Goal: Information Seeking & Learning: Learn about a topic

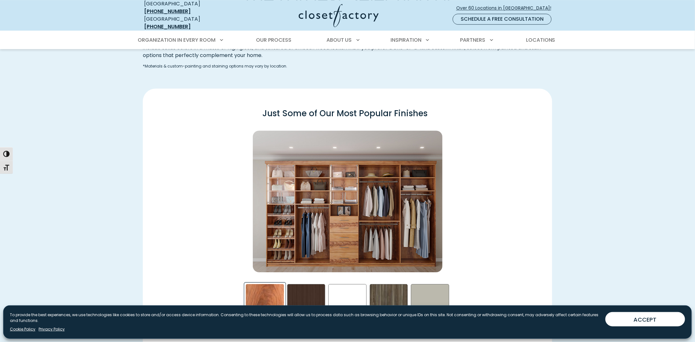
scroll to position [861, 0]
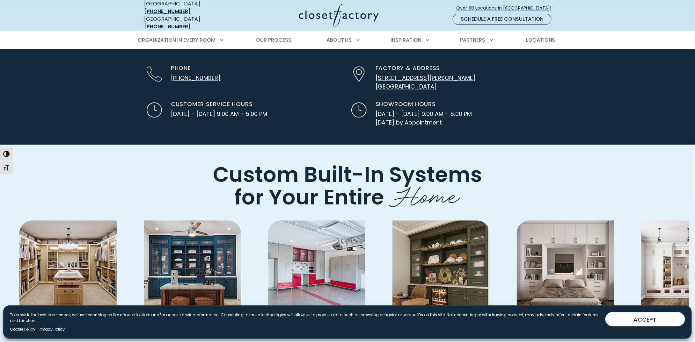
scroll to position [1945, 0]
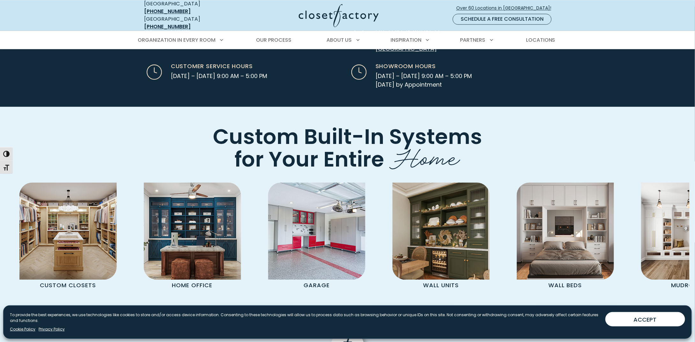
click at [642, 315] on icon "Next slide" at bounding box center [642, 319] width 5 height 9
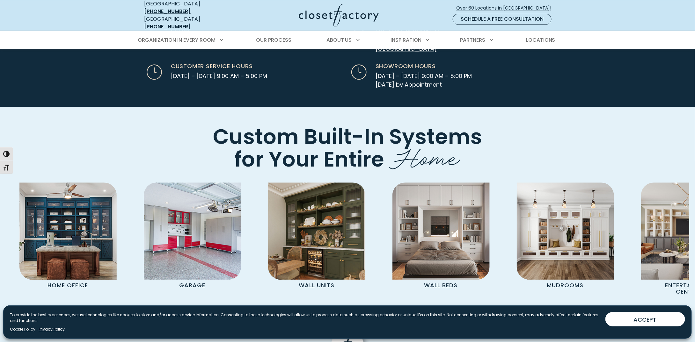
click at [642, 315] on icon "Next slide" at bounding box center [642, 319] width 5 height 9
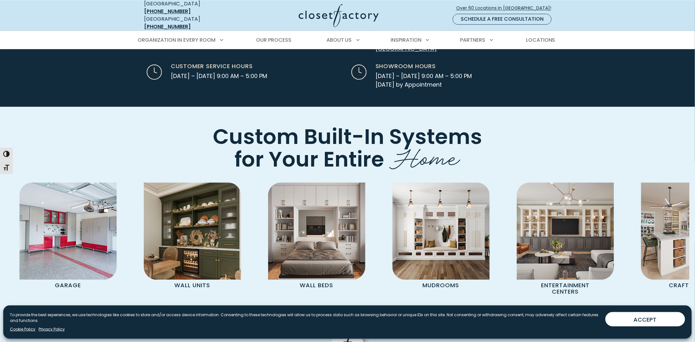
click at [642, 315] on icon "Next slide" at bounding box center [642, 319] width 5 height 9
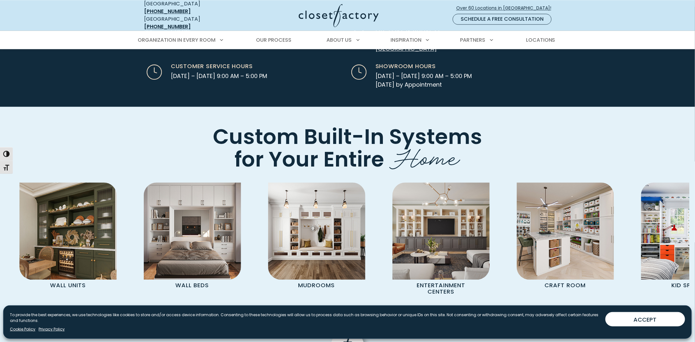
click at [642, 315] on icon "Next slide" at bounding box center [642, 319] width 5 height 9
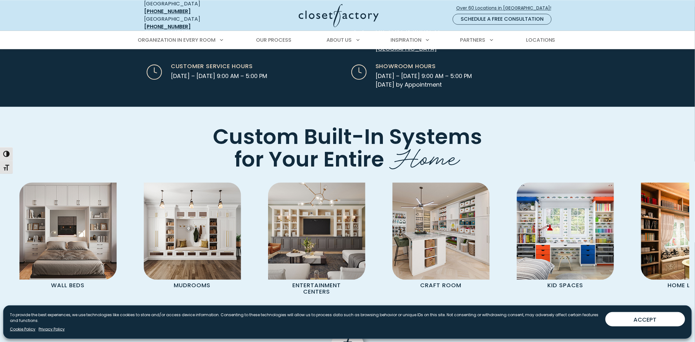
click at [642, 315] on icon "Next slide" at bounding box center [642, 319] width 5 height 9
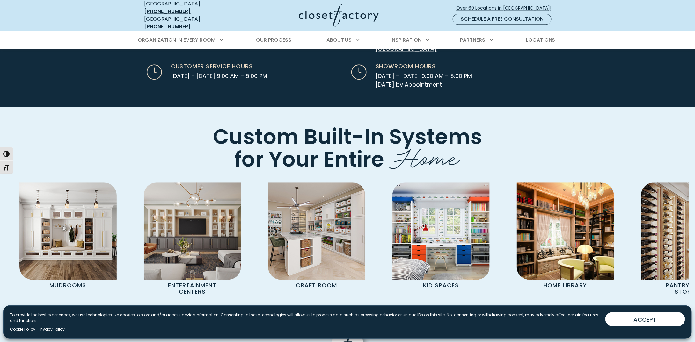
click at [642, 315] on icon "Next slide" at bounding box center [642, 319] width 5 height 9
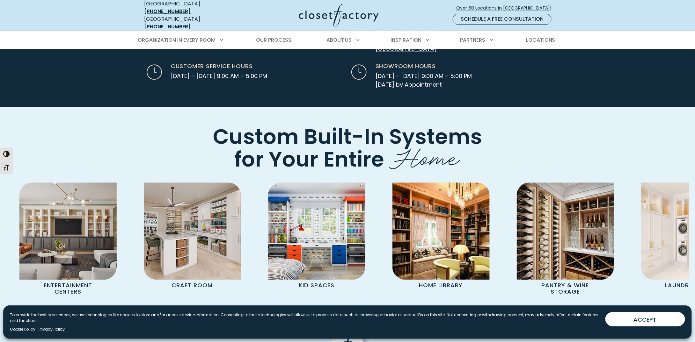
click at [642, 315] on icon "Next slide" at bounding box center [642, 319] width 5 height 9
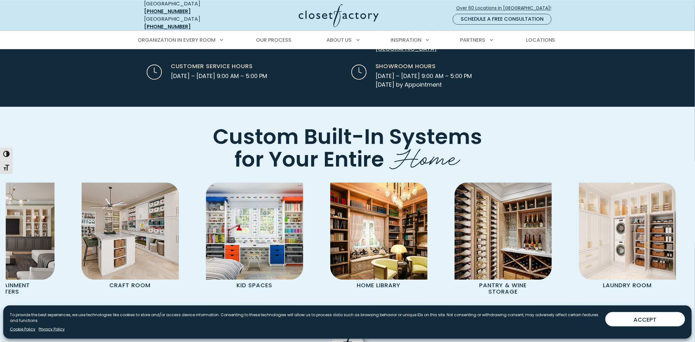
click at [642, 315] on icon "Next slide" at bounding box center [642, 319] width 5 height 9
click at [611, 308] on icon "Previous slide" at bounding box center [611, 319] width 22 height 22
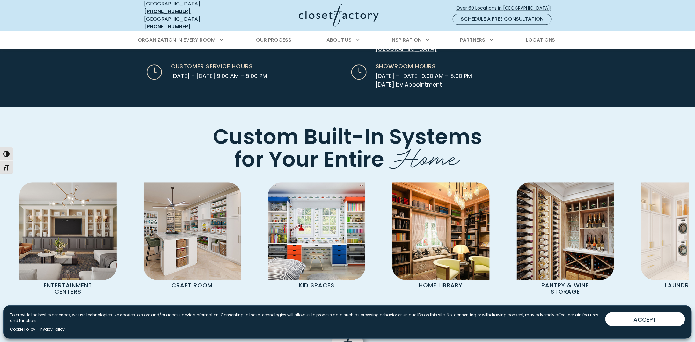
click at [611, 308] on icon "Previous slide" at bounding box center [611, 319] width 22 height 22
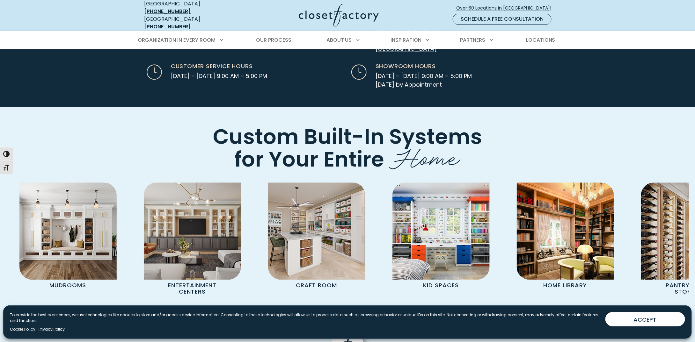
click at [611, 308] on icon "Previous slide" at bounding box center [611, 319] width 22 height 22
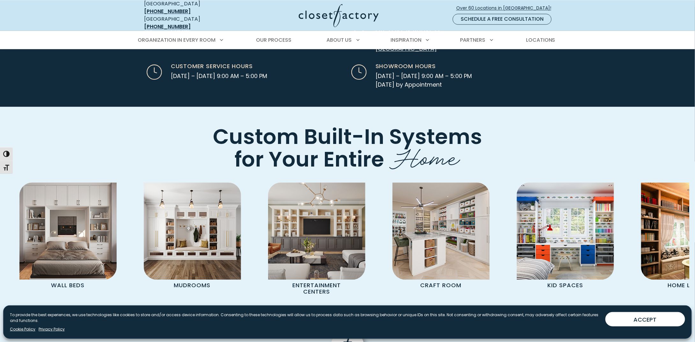
click at [611, 308] on icon "Previous slide" at bounding box center [611, 319] width 22 height 22
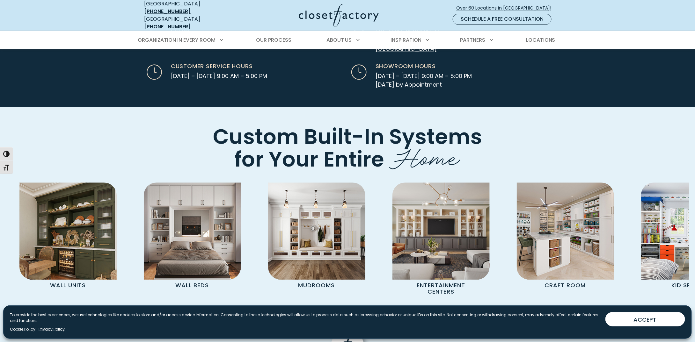
click at [611, 308] on icon "Previous slide" at bounding box center [611, 319] width 22 height 22
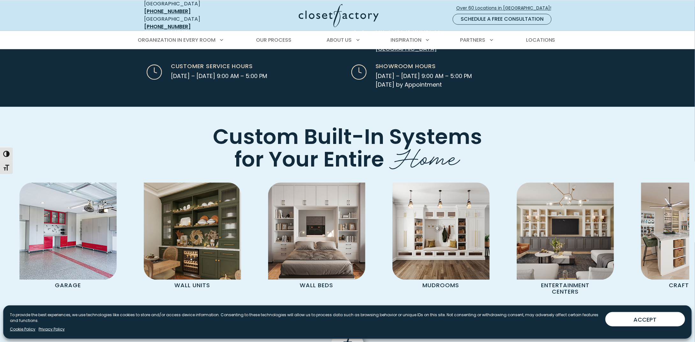
click at [611, 308] on icon "Previous slide" at bounding box center [611, 319] width 22 height 22
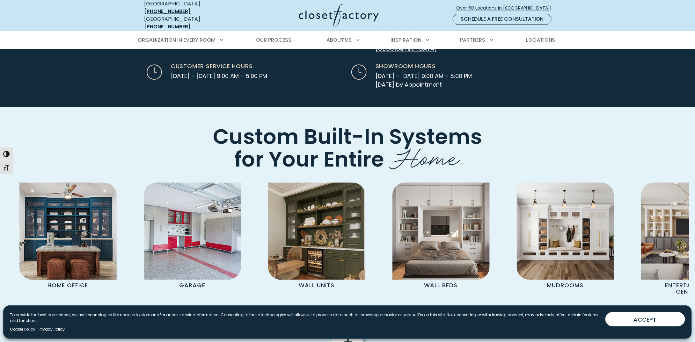
click at [611, 308] on icon "Previous slide" at bounding box center [611, 319] width 22 height 22
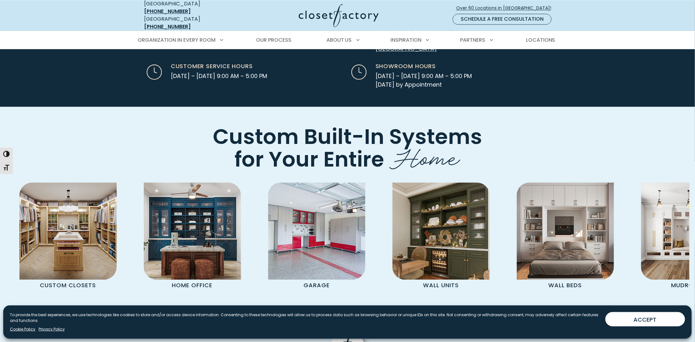
click at [611, 308] on icon "Previous slide" at bounding box center [611, 319] width 22 height 22
click at [69, 260] on div "Custom Closets Home Office Garage Wall Units Wall Beds Mudrooms Entertainment C…" at bounding box center [348, 254] width 684 height 143
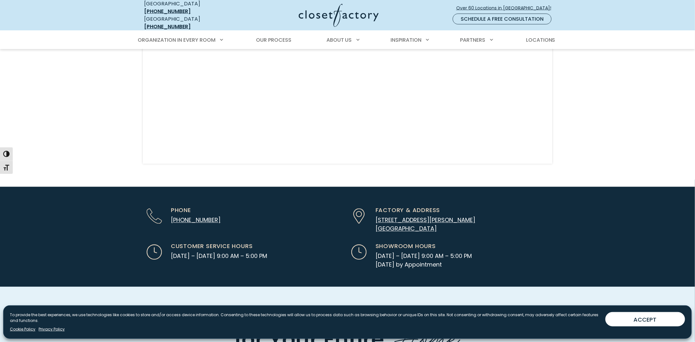
scroll to position [1762, 0]
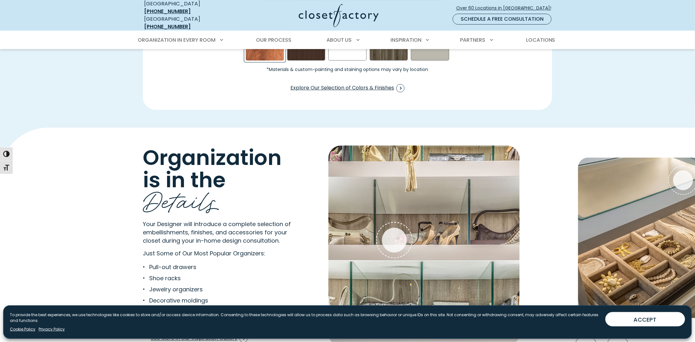
scroll to position [1180, 0]
